Goal: Transaction & Acquisition: Purchase product/service

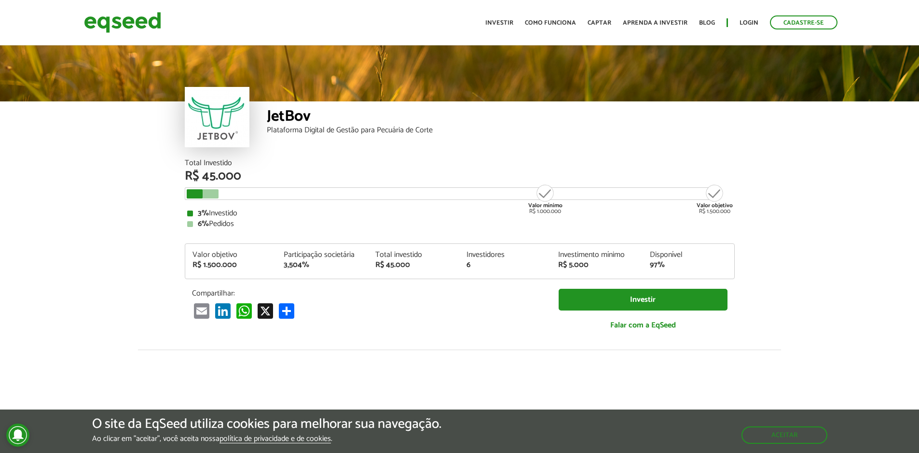
scroll to position [1191, 0]
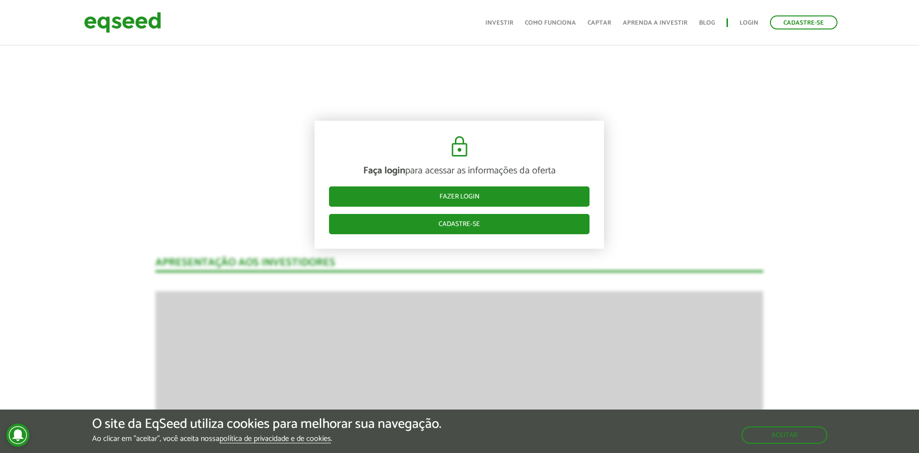
scroll to position [1287, 0]
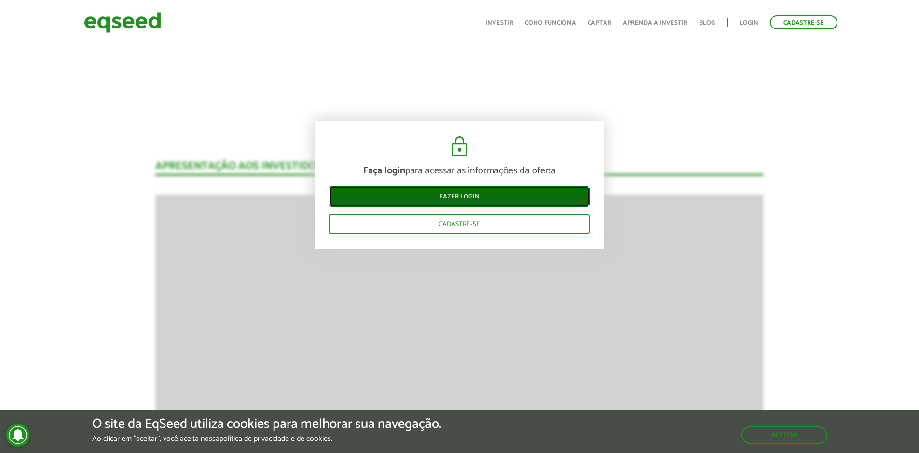
click at [444, 196] on link "Fazer login" at bounding box center [459, 196] width 261 height 20
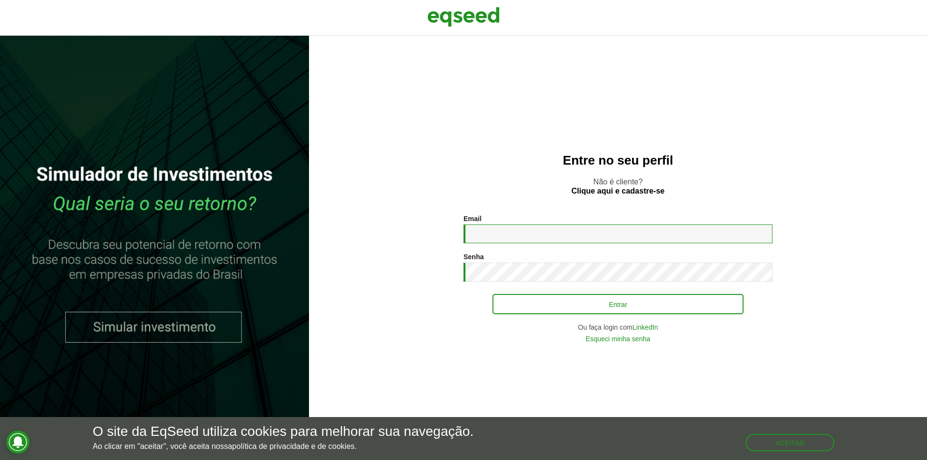
type input "**********"
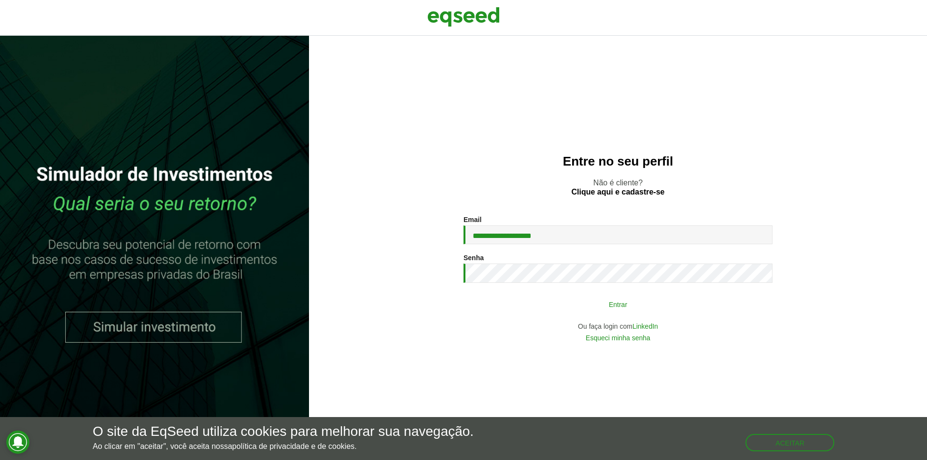
click at [581, 306] on button "Entrar" at bounding box center [617, 304] width 251 height 18
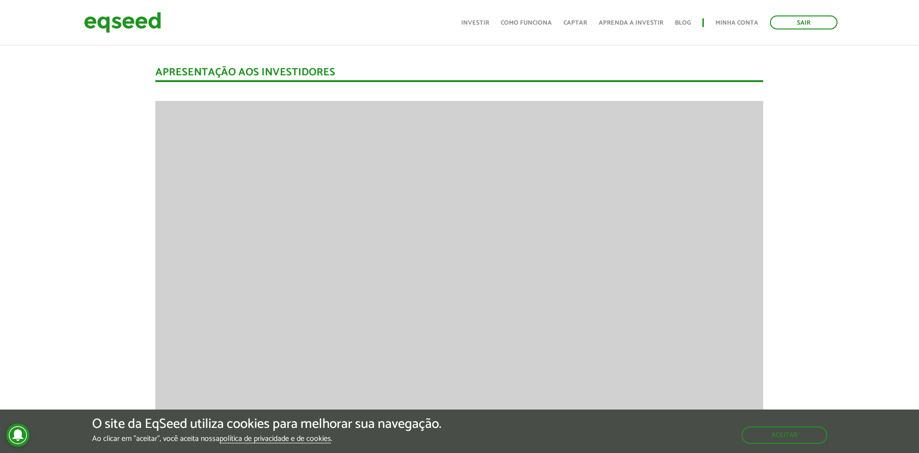
scroll to position [1217, 0]
